Goal: Transaction & Acquisition: Book appointment/travel/reservation

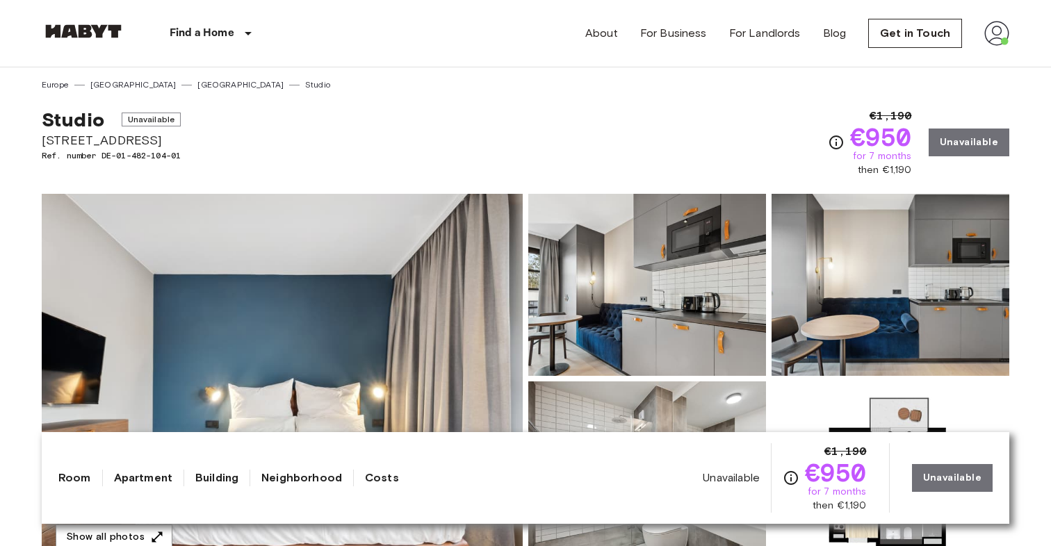
click at [994, 30] on img at bounding box center [996, 33] width 25 height 25
click at [949, 62] on li "Profile" at bounding box center [969, 58] width 139 height 25
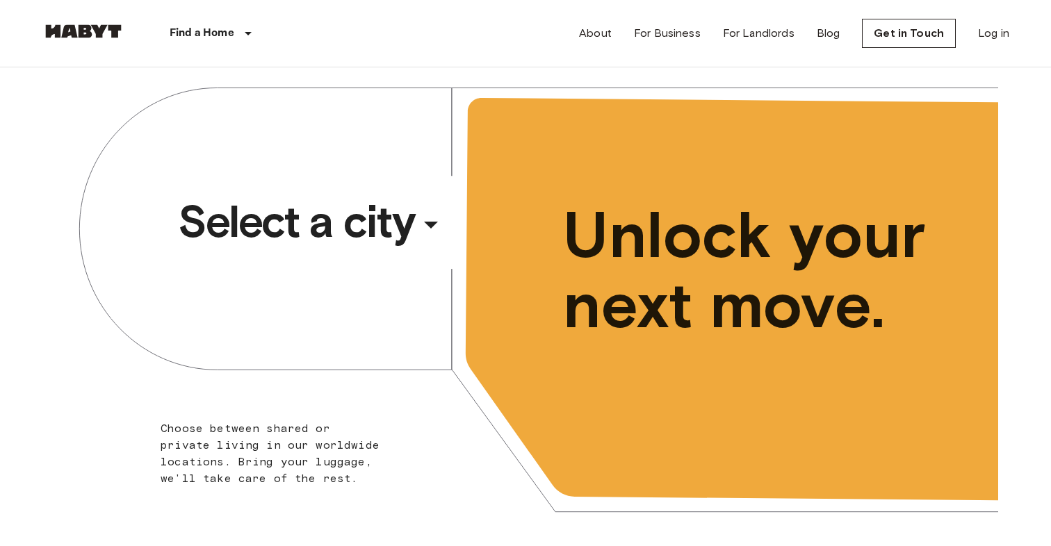
click at [313, 227] on span "Select a city" at bounding box center [296, 222] width 236 height 56
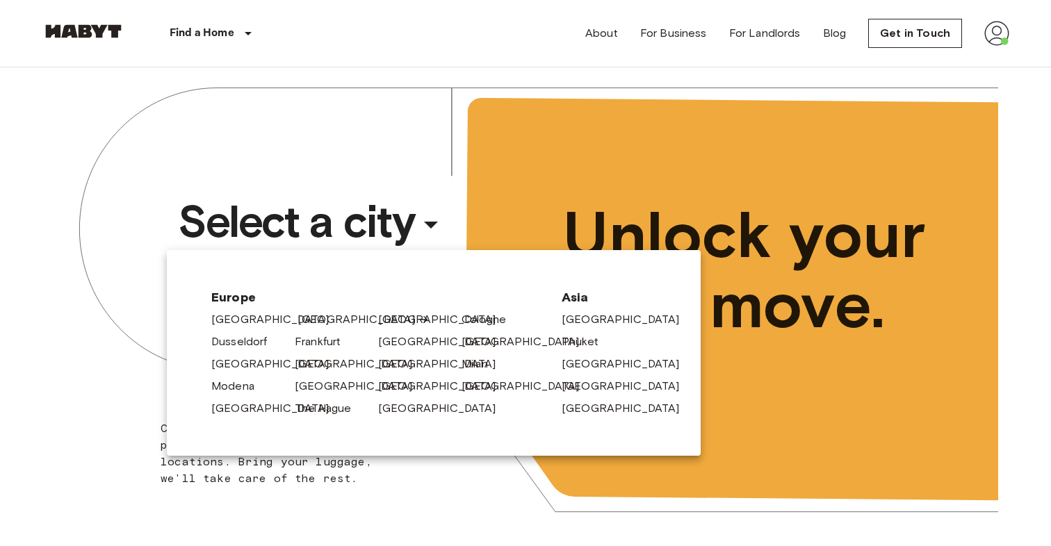
click at [320, 320] on link "[GEOGRAPHIC_DATA]" at bounding box center [363, 319] width 132 height 17
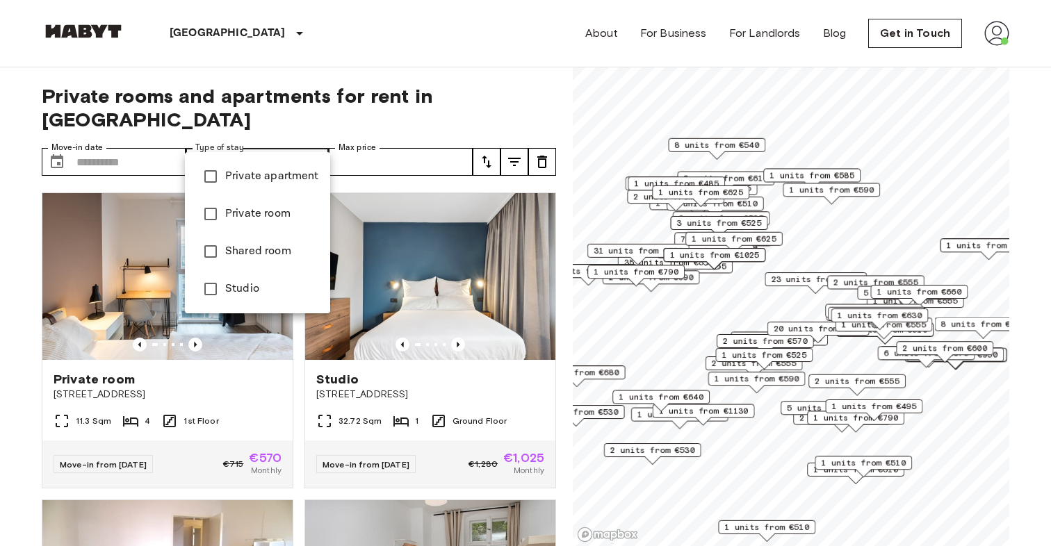
type input "******"
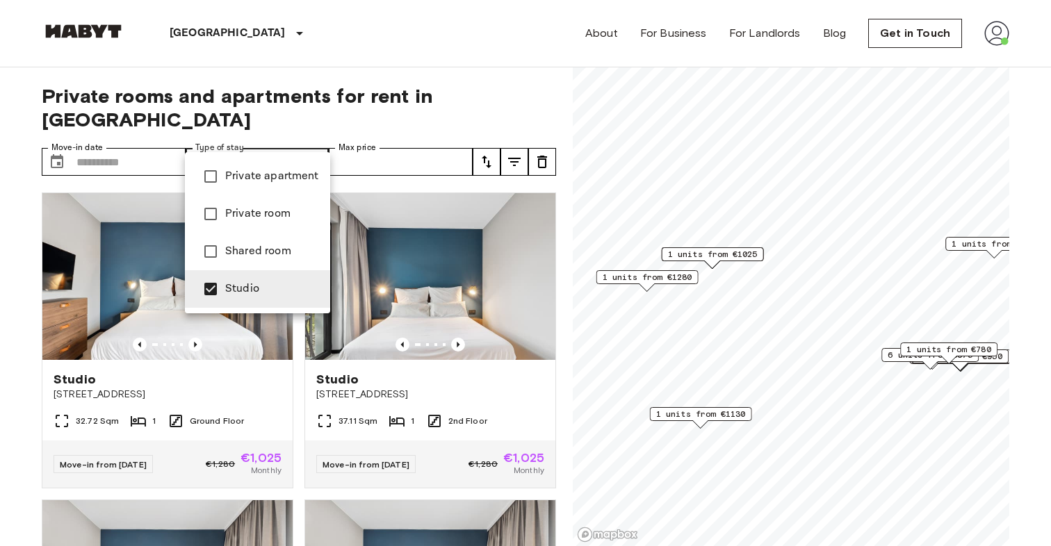
click at [13, 293] on div at bounding box center [525, 273] width 1051 height 546
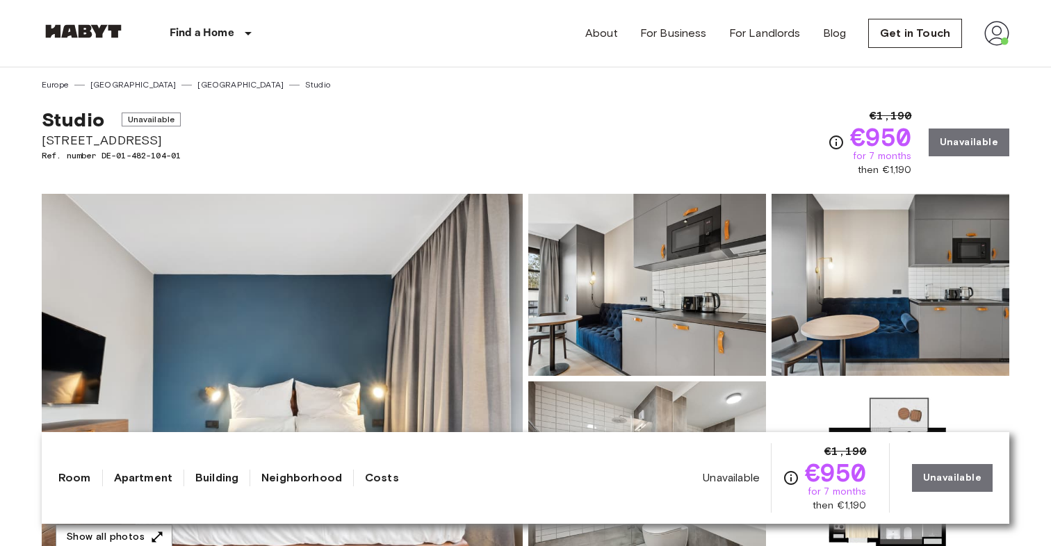
click at [198, 217] on img at bounding box center [282, 379] width 481 height 370
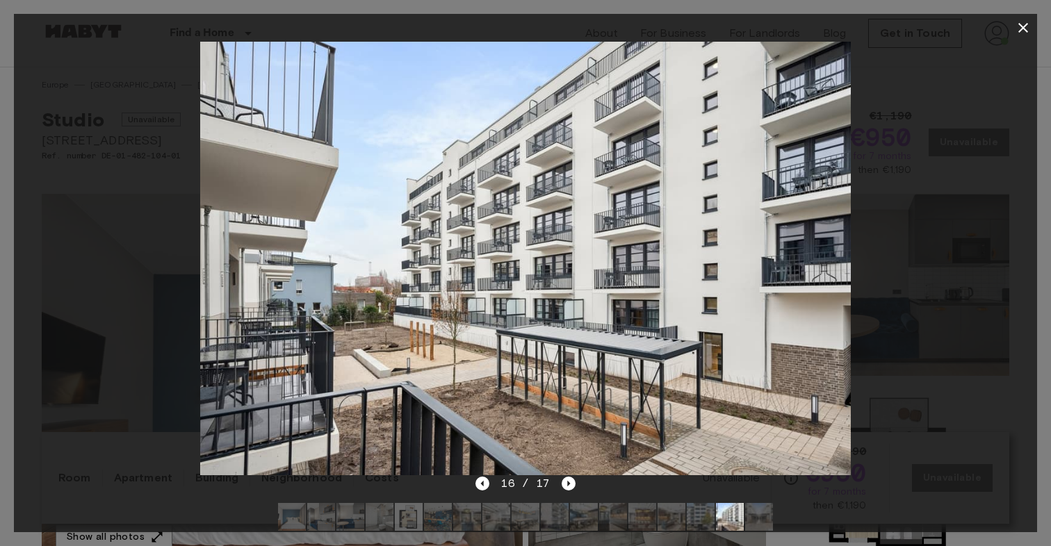
click at [1018, 24] on icon "button" at bounding box center [1022, 27] width 17 height 17
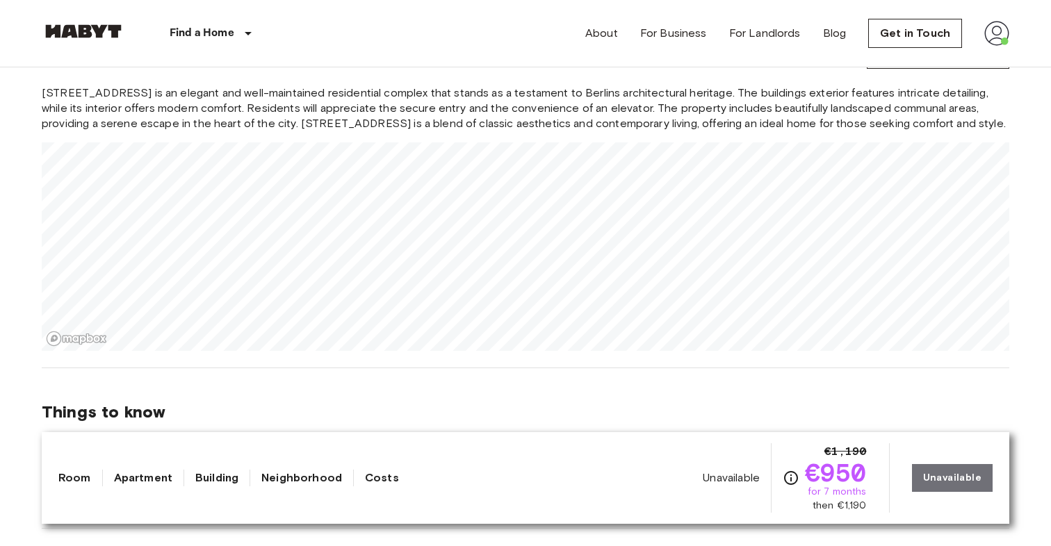
scroll to position [1207, 0]
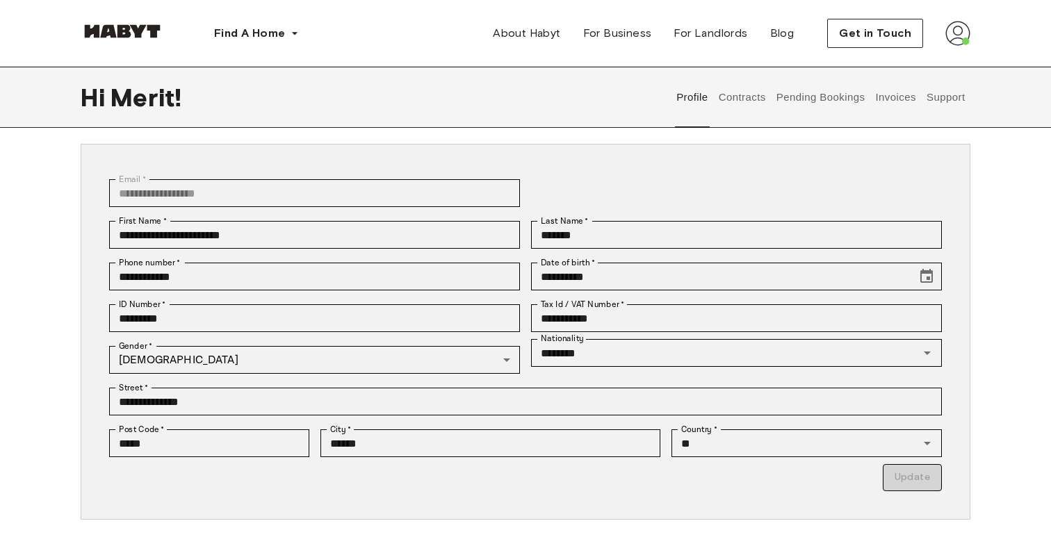
scroll to position [66, 0]
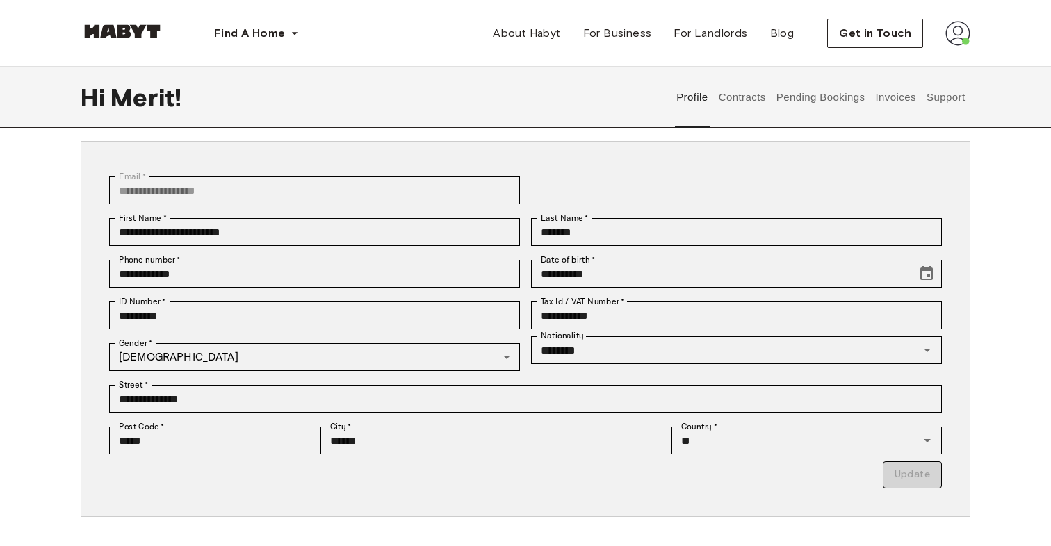
click at [743, 101] on button "Contracts" at bounding box center [741, 97] width 51 height 61
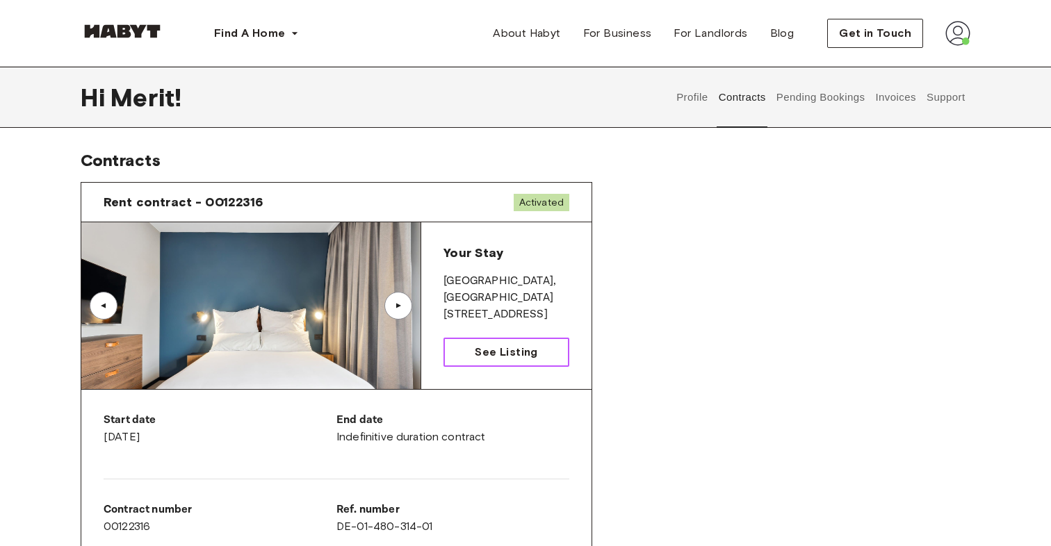
click at [504, 355] on span "See Listing" at bounding box center [506, 352] width 63 height 17
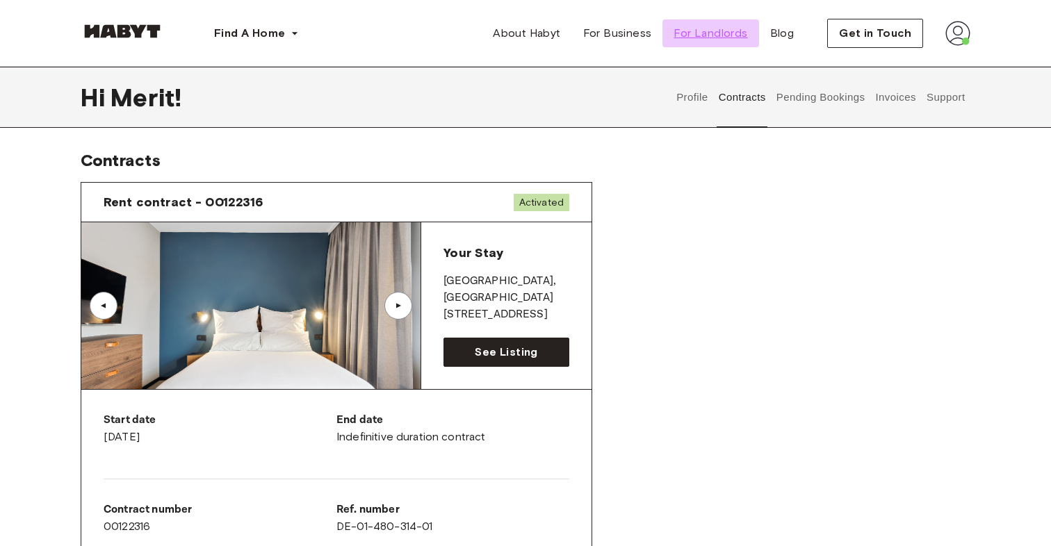
click at [713, 30] on span "For Landlords" at bounding box center [710, 33] width 74 height 17
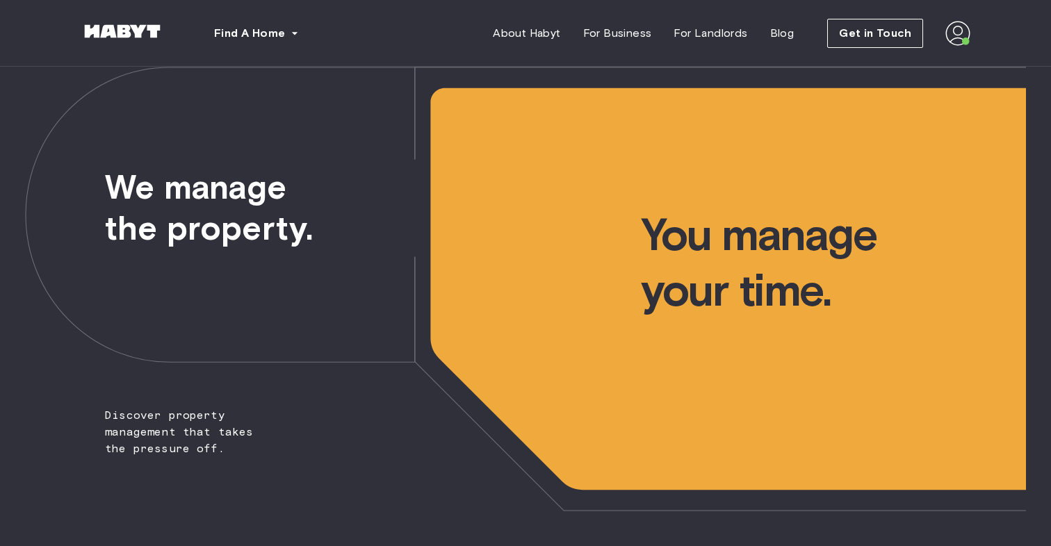
click at [133, 27] on img at bounding box center [122, 31] width 83 height 14
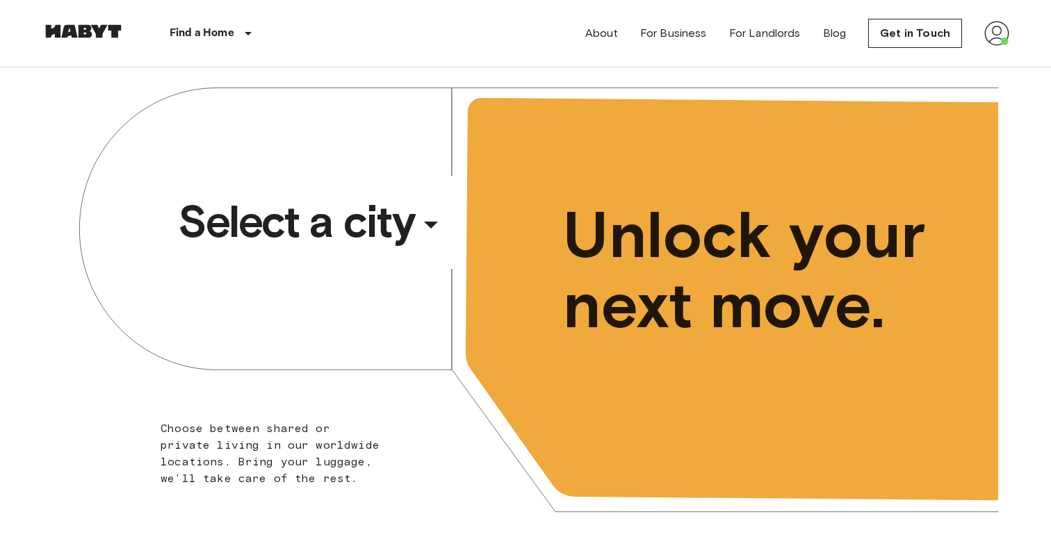
click at [354, 227] on span "Select a city" at bounding box center [296, 222] width 236 height 56
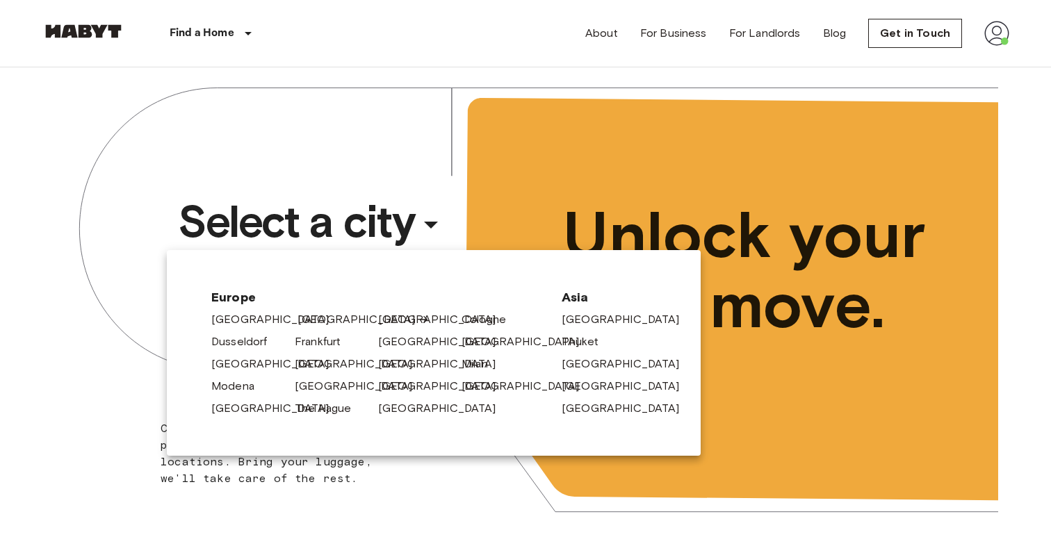
click at [318, 320] on link "[GEOGRAPHIC_DATA]" at bounding box center [363, 319] width 132 height 17
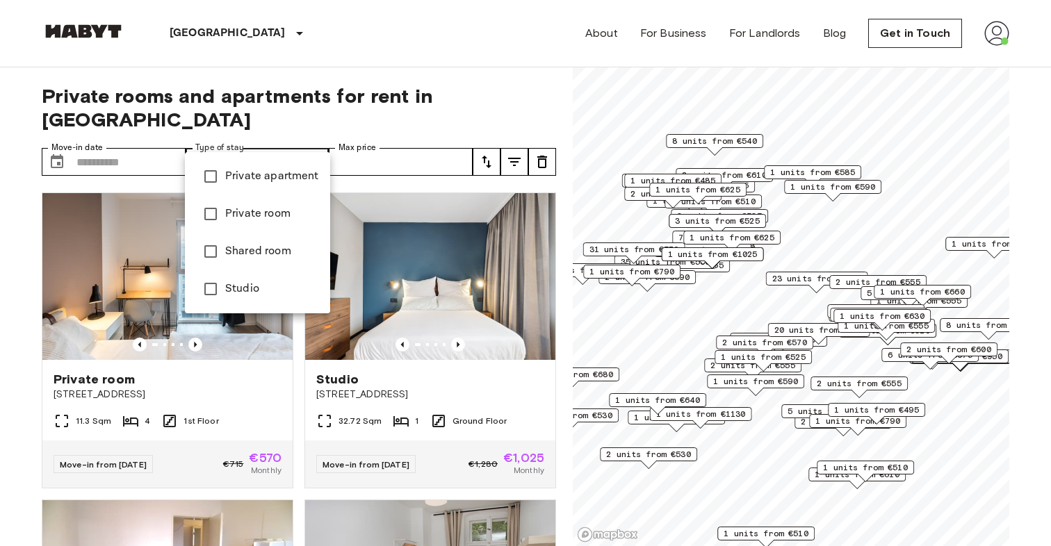
type input "******"
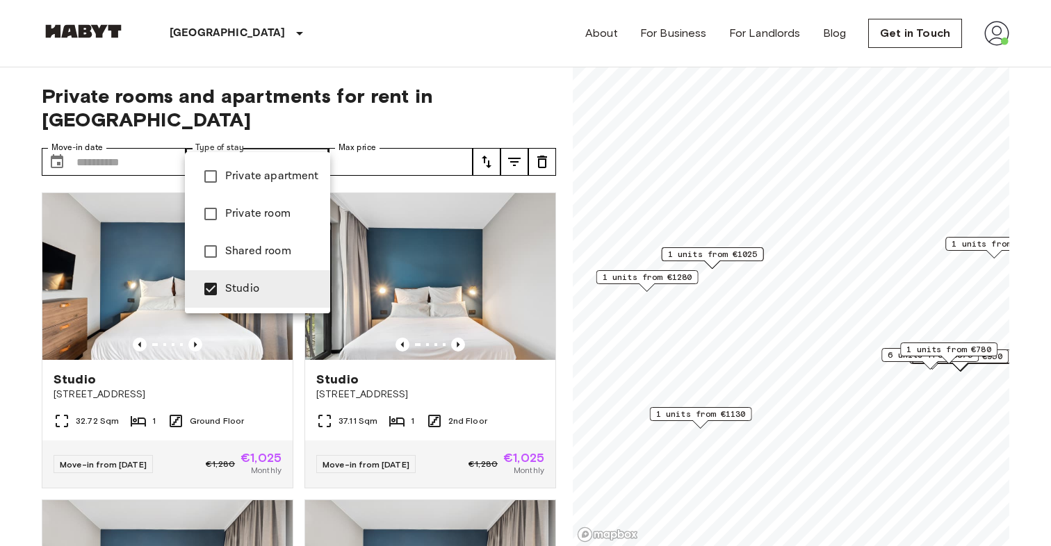
click at [293, 73] on div at bounding box center [525, 273] width 1051 height 546
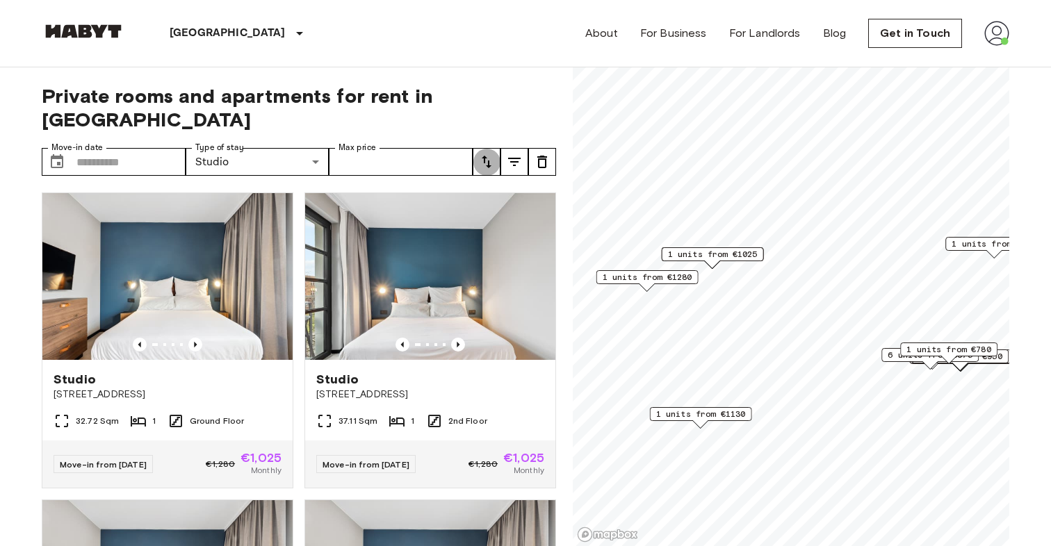
click at [478, 154] on icon "tune" at bounding box center [486, 162] width 17 height 17
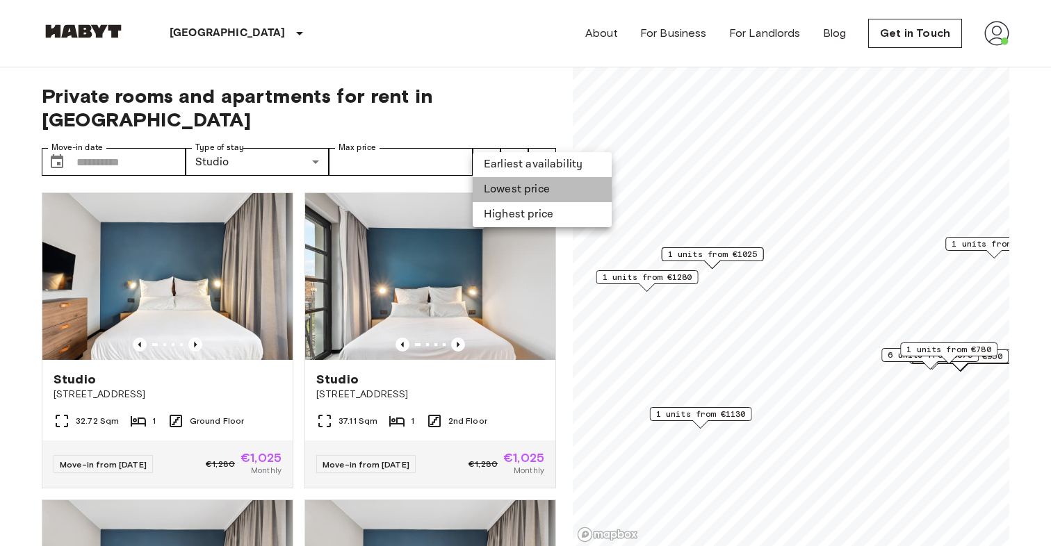
click at [502, 188] on li "Lowest price" at bounding box center [541, 189] width 139 height 25
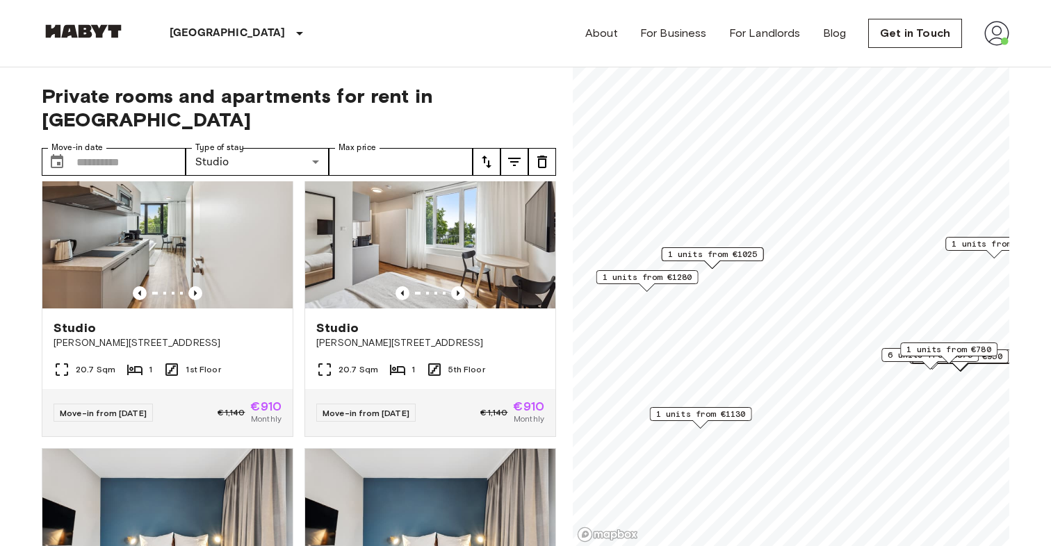
scroll to position [2510, 0]
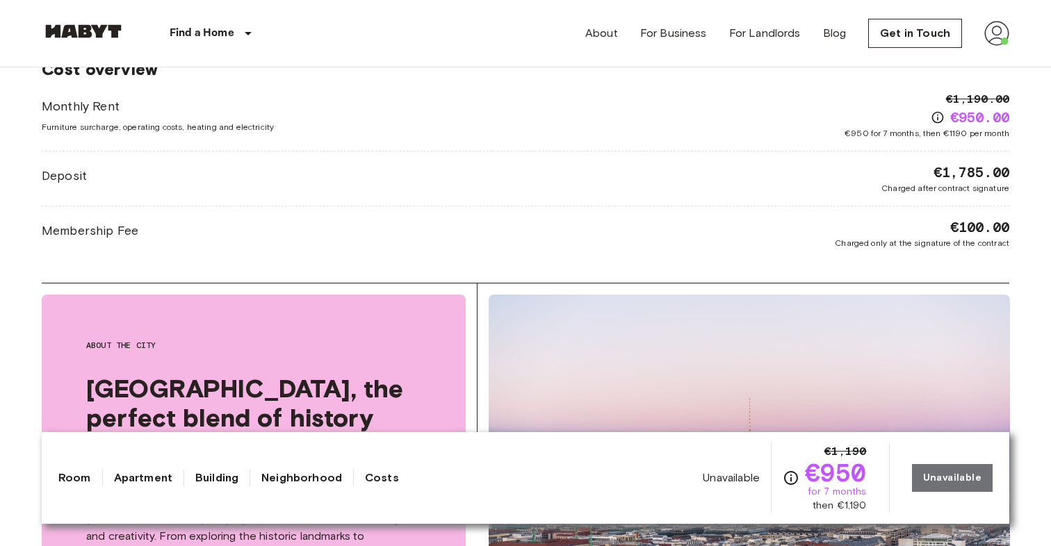
scroll to position [1837, 0]
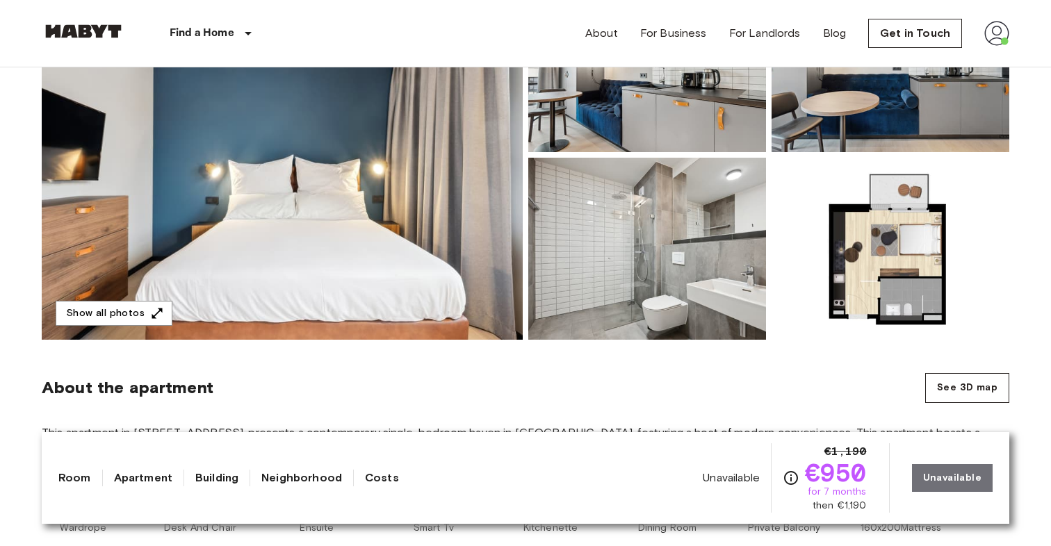
scroll to position [192, 0]
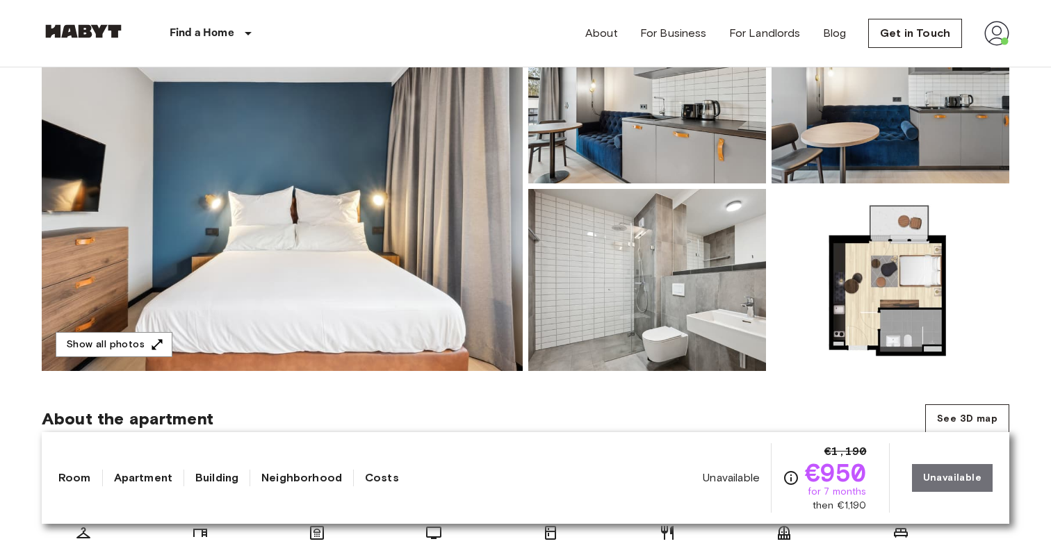
click at [458, 117] on img at bounding box center [282, 186] width 481 height 370
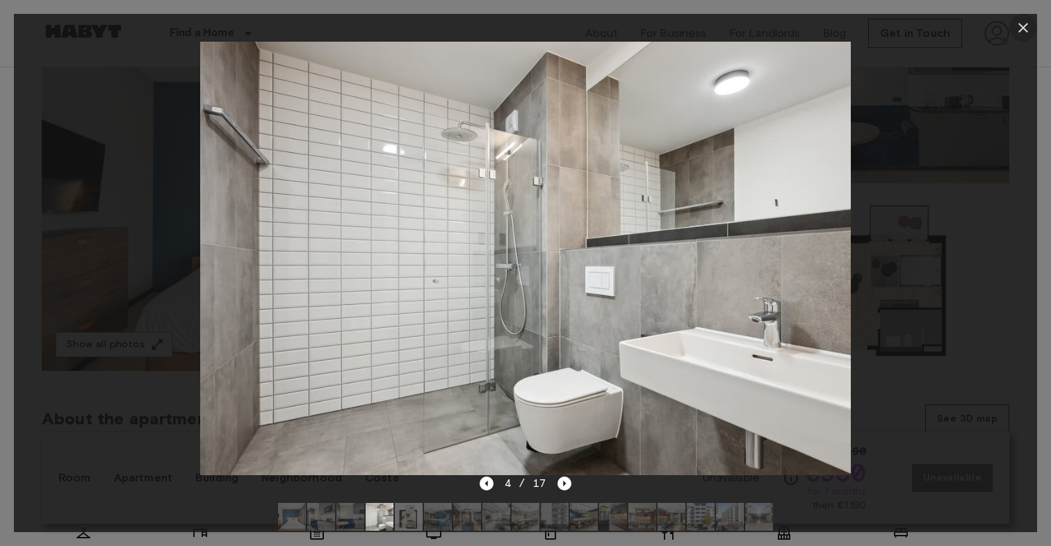
click at [1028, 26] on icon "button" at bounding box center [1022, 27] width 17 height 17
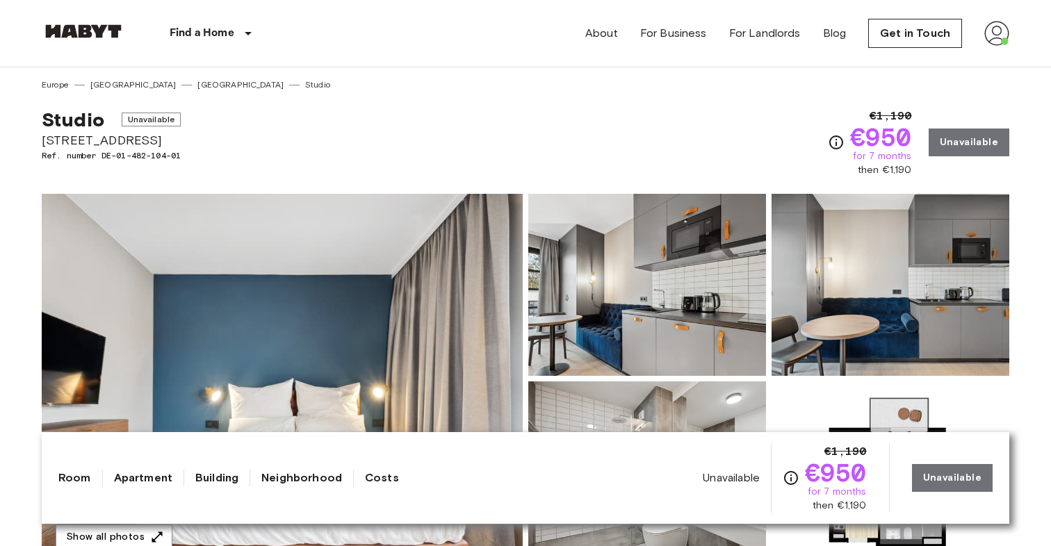
click at [105, 33] on img at bounding box center [83, 31] width 83 height 14
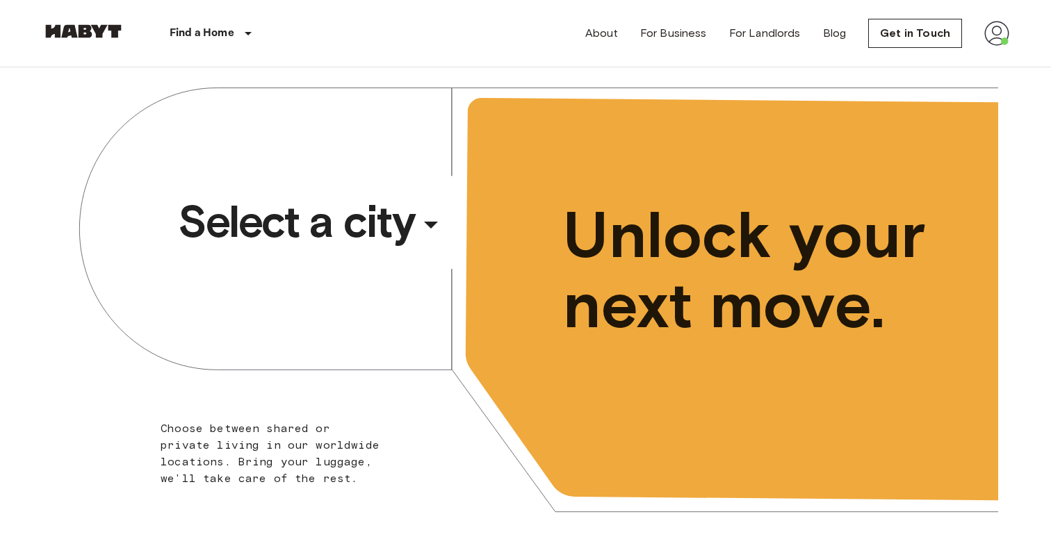
click at [233, 206] on span "Select a city" at bounding box center [296, 222] width 236 height 56
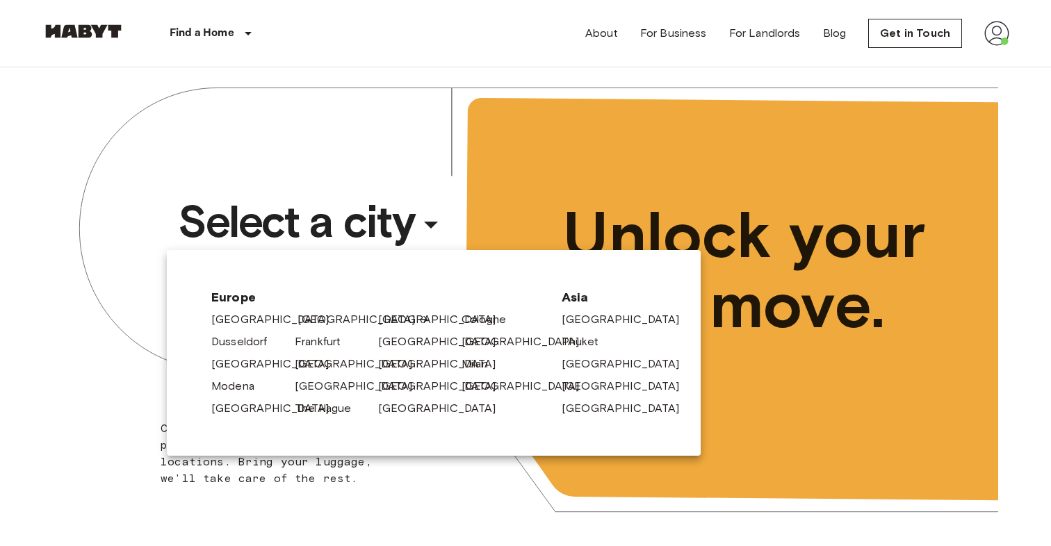
click at [316, 325] on link "[GEOGRAPHIC_DATA]" at bounding box center [363, 319] width 132 height 17
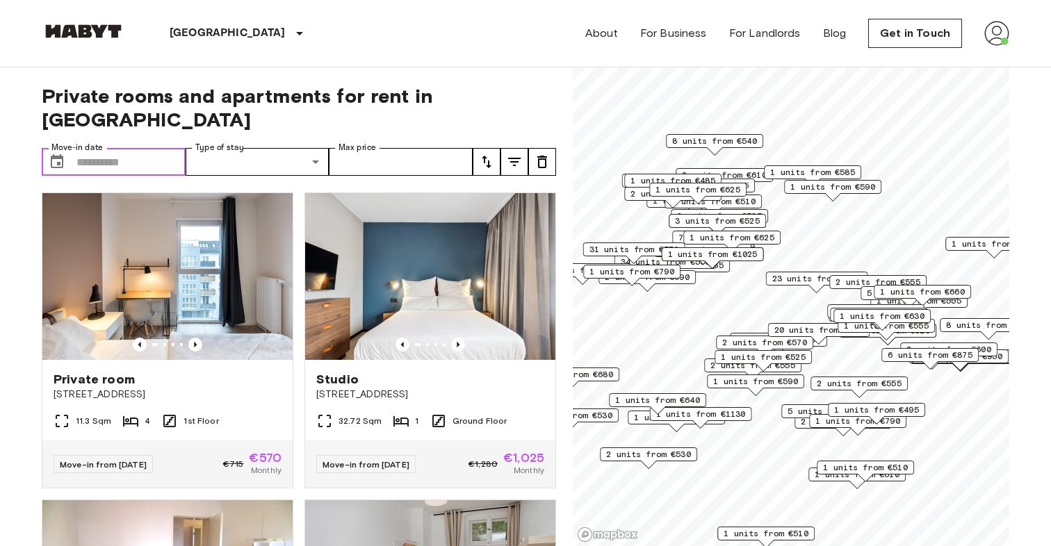
click at [149, 148] on input "Move-in date" at bounding box center [130, 162] width 109 height 28
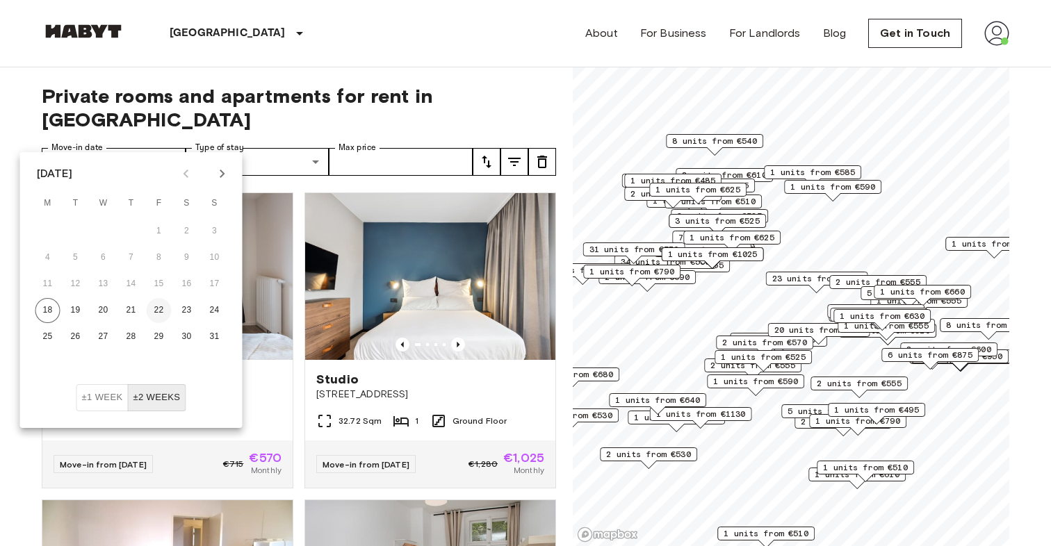
click at [158, 310] on button "22" at bounding box center [159, 310] width 25 height 25
type input "**********"
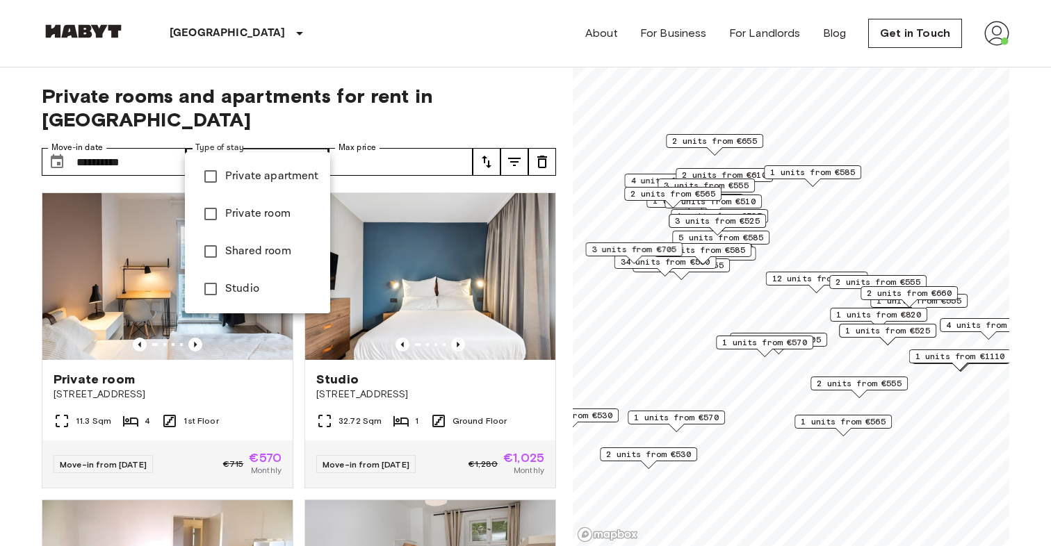
type input "******"
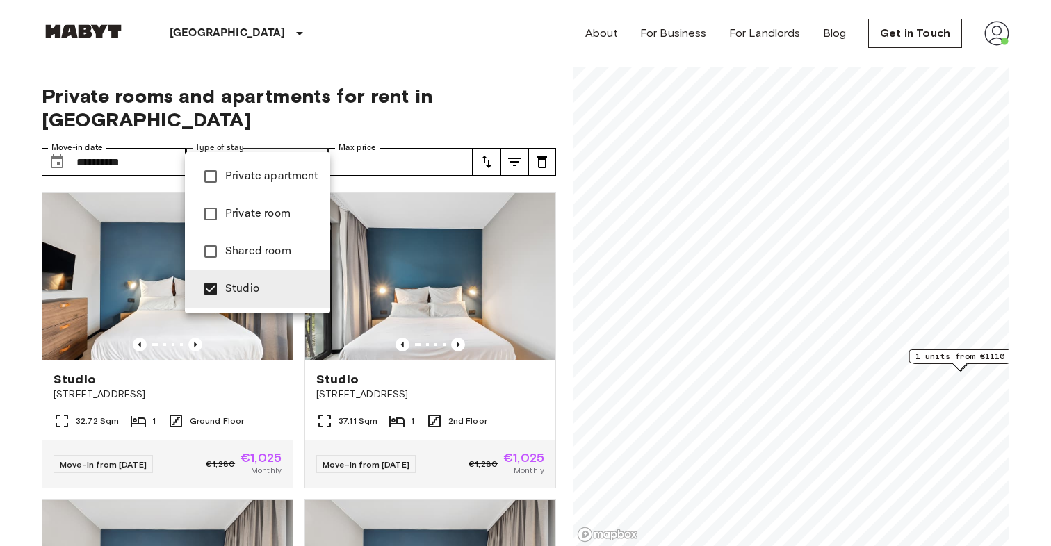
click at [503, 129] on div at bounding box center [525, 273] width 1051 height 546
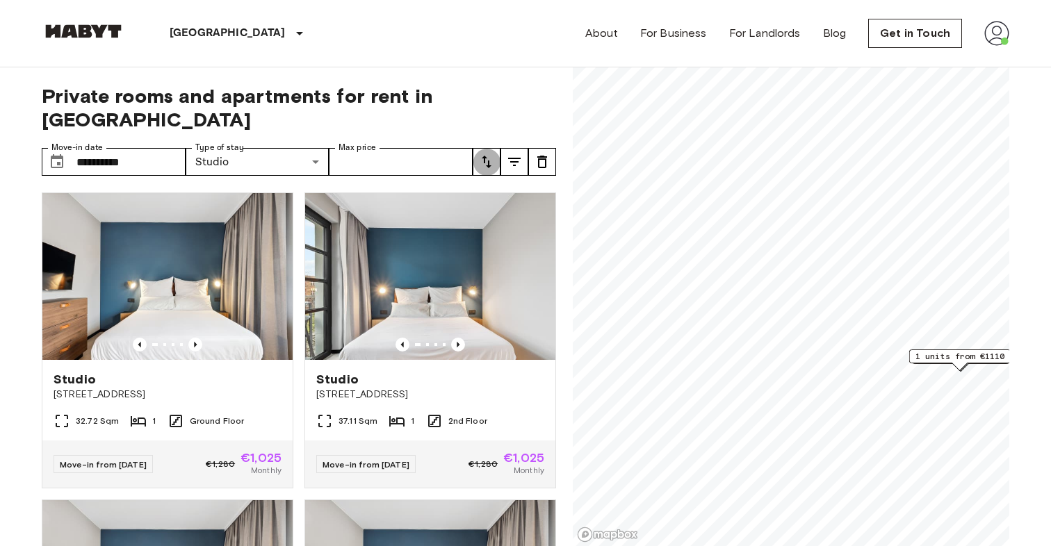
click at [488, 154] on icon "tune" at bounding box center [486, 162] width 17 height 17
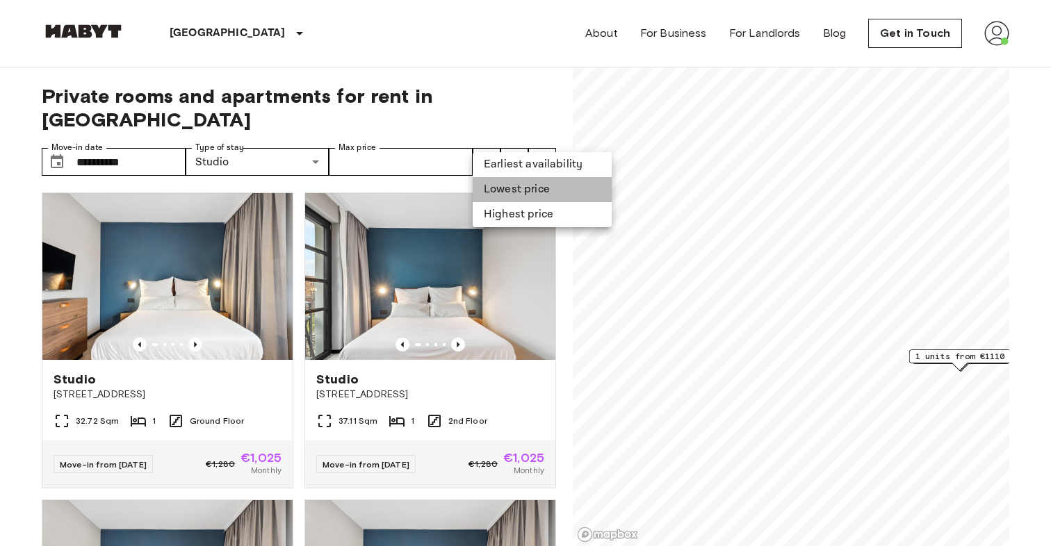
click at [517, 190] on li "Lowest price" at bounding box center [541, 189] width 139 height 25
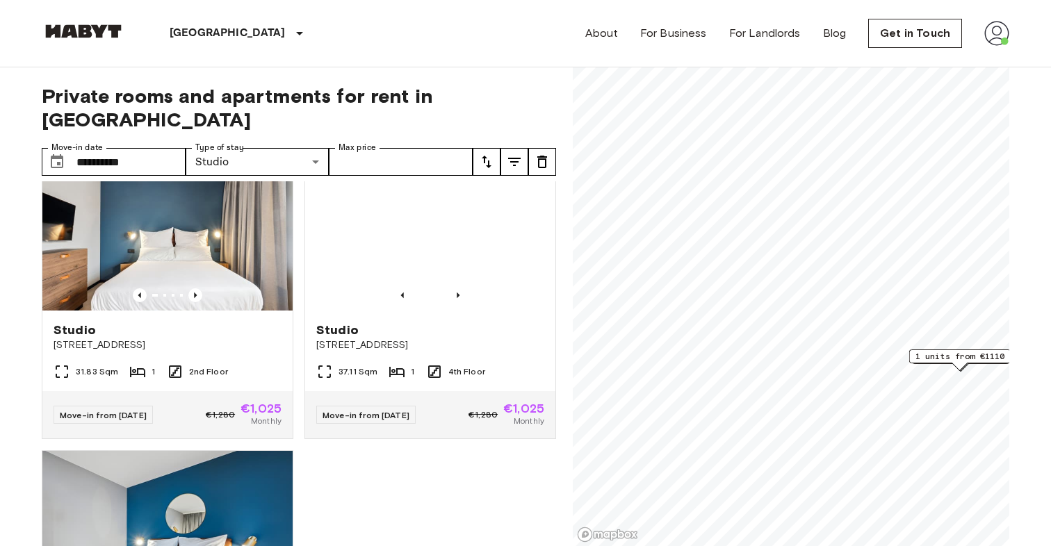
scroll to position [971, 0]
